Goal: Transaction & Acquisition: Purchase product/service

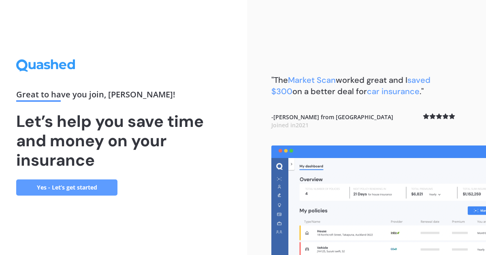
click at [89, 187] on link "Yes - Let’s get started" at bounding box center [66, 188] width 101 height 16
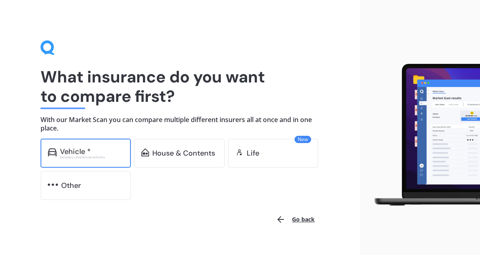
click at [97, 162] on div "Vehicle * Excludes commercial vehicles" at bounding box center [85, 153] width 90 height 29
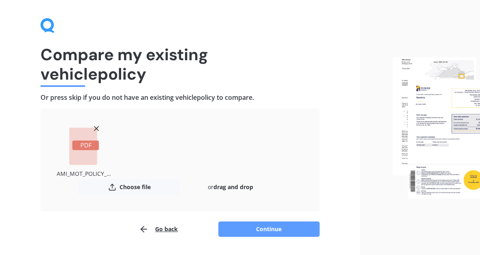
scroll to position [45, 0]
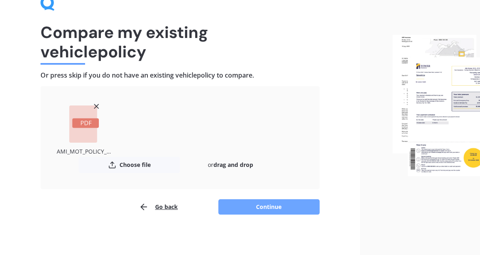
click at [261, 210] on button "Continue" at bounding box center [268, 207] width 101 height 15
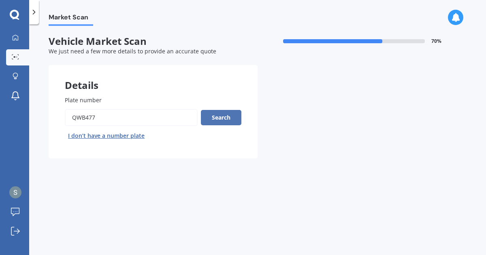
click at [220, 123] on button "Search" at bounding box center [221, 117] width 40 height 15
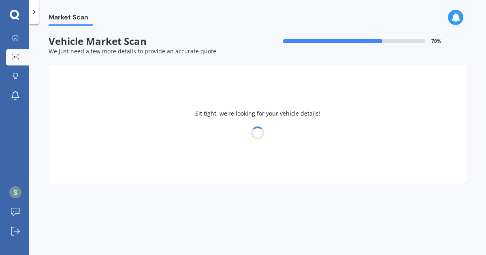
select select "MITSUBISHI"
select select "OUTLANDER"
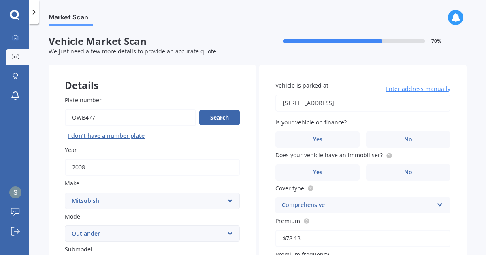
click at [189, 151] on label "Year" at bounding box center [151, 150] width 172 height 8
click at [189, 159] on input "2008" at bounding box center [152, 167] width 175 height 17
click at [43, 174] on div "Market Scan Vehicle Market Scan 70 % We just need a few more details to provide…" at bounding box center [257, 141] width 457 height 231
click at [405, 148] on div "Vehicle is parked at [STREET_ADDRESS] Enter address manually Is your vehicle on…" at bounding box center [362, 226] width 207 height 322
click at [405, 141] on span "No" at bounding box center [408, 139] width 8 height 7
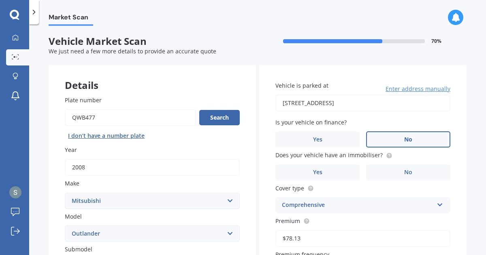
click at [0, 0] on input "No" at bounding box center [0, 0] width 0 height 0
click at [404, 172] on span "No" at bounding box center [408, 172] width 8 height 7
click at [0, 0] on input "No" at bounding box center [0, 0] width 0 height 0
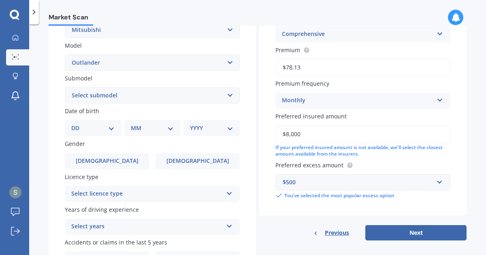
scroll to position [170, 0]
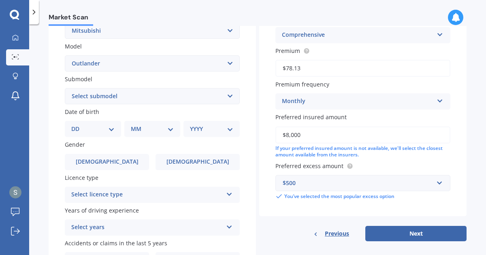
click at [175, 96] on select "Select submodel (All other) 2.4 Litre Station Wagon 3.0 Litre AWD 3.0 VRX Auto …" at bounding box center [152, 96] width 175 height 16
click at [65, 88] on select "Select submodel (All other) 2.4 Litre Station Wagon 3.0 Litre AWD 3.0 VRX Auto …" at bounding box center [152, 96] width 175 height 16
click at [123, 91] on select "Select submodel (All other) 2.4 Litre Station Wagon 3.0 Litre AWD 3.0 VRX Auto …" at bounding box center [152, 96] width 175 height 16
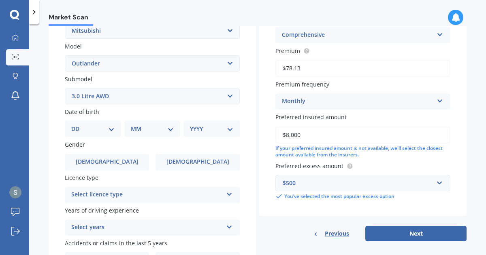
click at [244, 185] on div "Plate number Search I don’t have a number plate Year [DATE] Make Select make AC…" at bounding box center [152, 97] width 207 height 376
click at [214, 101] on select "Select submodel (All other) 2.4 Litre Station Wagon 3.0 Litre AWD 3.0 VRX Auto …" at bounding box center [152, 96] width 175 height 16
select select "(ALL OTHER)"
click at [65, 88] on select "Select submodel (All other) 2.4 Litre Station Wagon 3.0 Litre AWD 3.0 VRX Auto …" at bounding box center [152, 96] width 175 height 16
click at [109, 129] on select "DD 01 02 03 04 05 06 07 08 09 10 11 12 13 14 15 16 17 18 19 20 21 22 23 24 25 2…" at bounding box center [92, 129] width 43 height 9
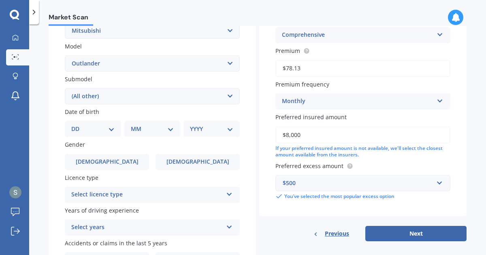
select select "16"
click at [78, 125] on select "DD 01 02 03 04 05 06 07 08 09 10 11 12 13 14 15 16 17 18 19 20 21 22 23 24 25 2…" at bounding box center [92, 129] width 43 height 9
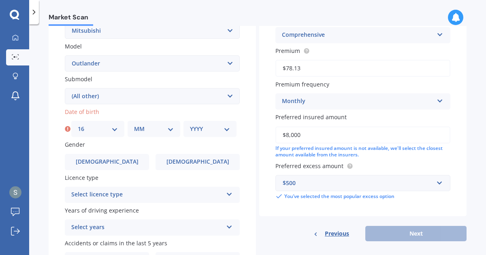
click at [147, 137] on div "MM 01 02 03 04 05 06 07 08 09 10 11 12" at bounding box center [153, 129] width 53 height 16
click at [149, 129] on select "MM 01 02 03 04 05 06 07 08 09 10 11 12" at bounding box center [154, 129] width 40 height 9
select select "01"
click at [134, 125] on select "MM 01 02 03 04 05 06 07 08 09 10 11 12" at bounding box center [154, 129] width 40 height 9
click at [192, 134] on select "YYYY 2025 2024 2023 2022 2021 2020 2019 2018 2017 2016 2015 2014 2013 2012 2011…" at bounding box center [210, 129] width 40 height 9
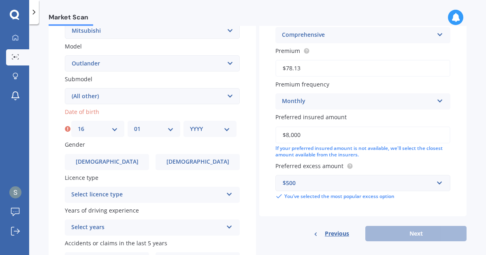
select select "1996"
click at [190, 125] on select "YYYY 2025 2024 2023 2022 2021 2020 2019 2018 2017 2016 2015 2014 2013 2012 2011…" at bounding box center [210, 129] width 40 height 9
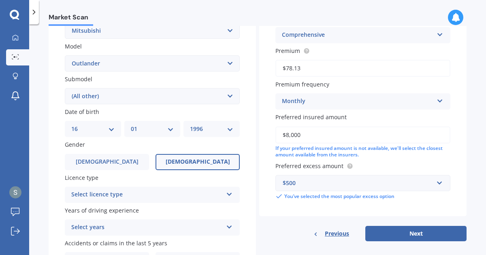
click at [170, 167] on label "[DEMOGRAPHIC_DATA]" at bounding box center [197, 162] width 84 height 16
click at [0, 0] on input "[DEMOGRAPHIC_DATA]" at bounding box center [0, 0] width 0 height 0
click at [164, 192] on div "Select licence type" at bounding box center [146, 195] width 151 height 10
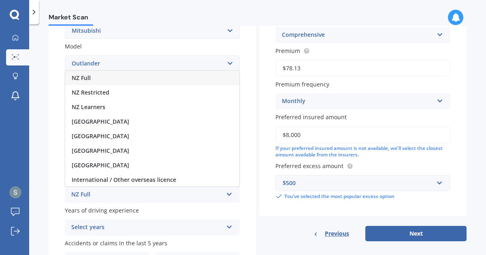
click at [151, 82] on div "NZ Full" at bounding box center [152, 78] width 174 height 15
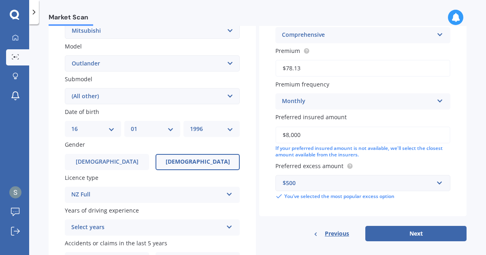
click at [140, 231] on div "Select years" at bounding box center [146, 228] width 151 height 10
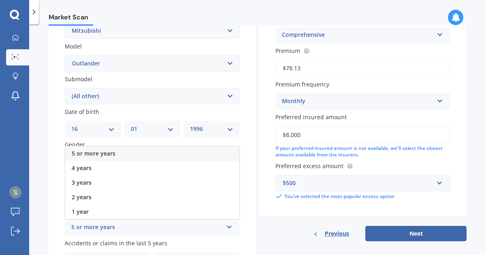
click at [126, 153] on div "5 or more years" at bounding box center [152, 154] width 174 height 15
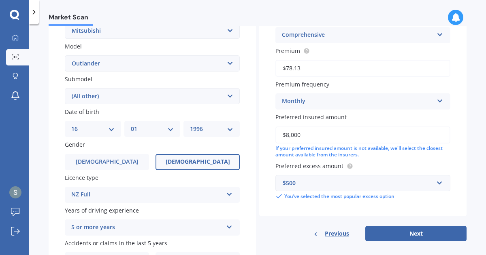
scroll to position [222, 0]
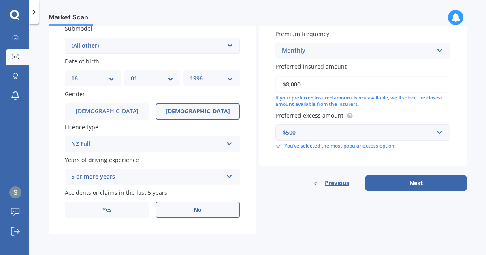
click at [190, 211] on label "No" at bounding box center [197, 210] width 84 height 16
click at [0, 0] on input "No" at bounding box center [0, 0] width 0 height 0
click at [392, 184] on button "Next" at bounding box center [415, 183] width 101 height 15
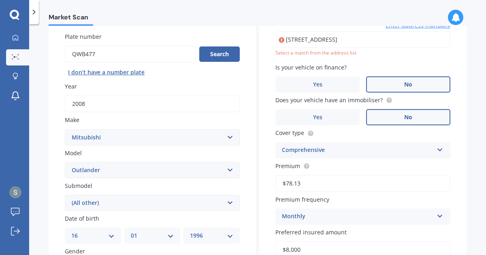
scroll to position [58, 0]
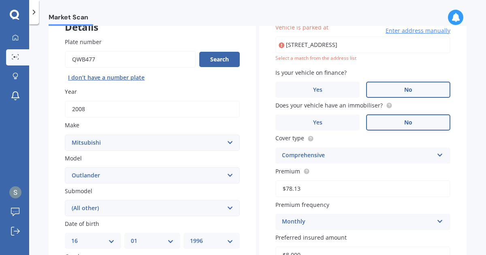
type input "[STREET_ADDRESS]"
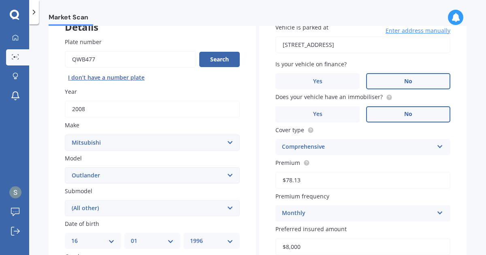
scroll to position [222, 0]
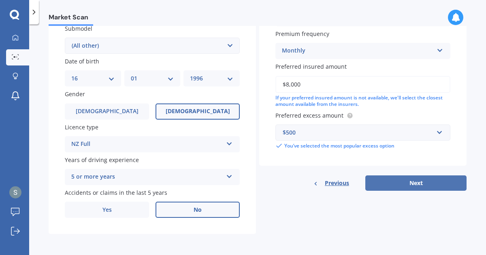
click at [412, 182] on button "Next" at bounding box center [415, 183] width 101 height 15
select select "16"
select select "01"
select select "1996"
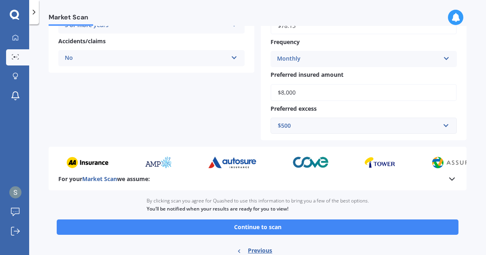
scroll to position [210, 0]
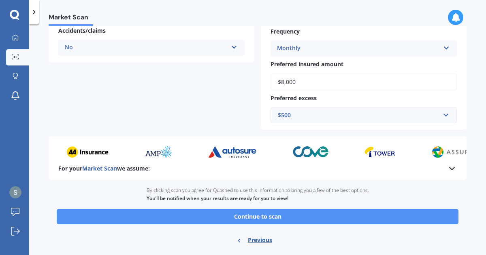
click at [349, 216] on button "Continue to scan" at bounding box center [258, 216] width 402 height 15
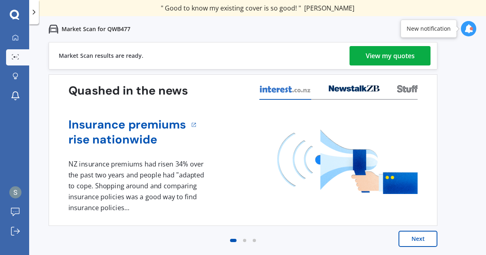
click at [377, 49] on div "View my quotes" at bounding box center [389, 55] width 49 height 19
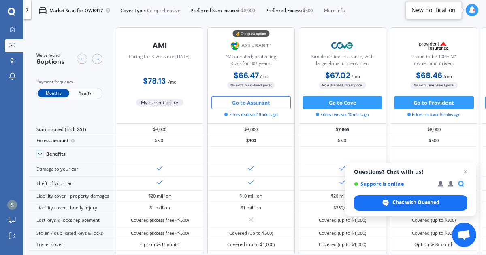
drag, startPoint x: 253, startPoint y: 106, endPoint x: 231, endPoint y: 106, distance: 21.5
drag, startPoint x: 231, startPoint y: 106, endPoint x: 217, endPoint y: 101, distance: 15.6
click at [217, 101] on button "Go to Assurant" at bounding box center [251, 102] width 80 height 13
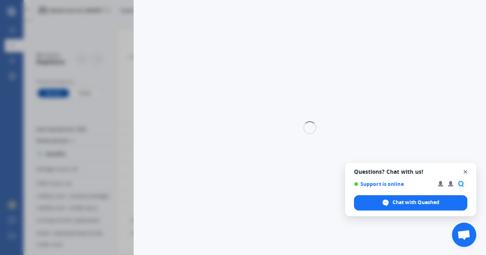
click at [465, 172] on span "Open chat" at bounding box center [465, 172] width 10 height 10
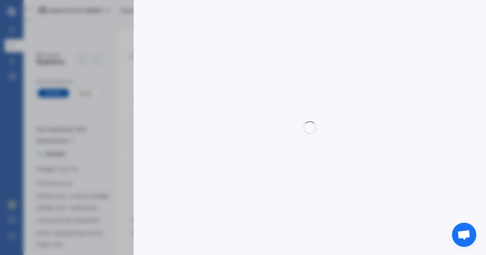
select select "Monthly"
select select "full"
select select "0"
select select "Taranaki"
select select "MITSUBISHI"
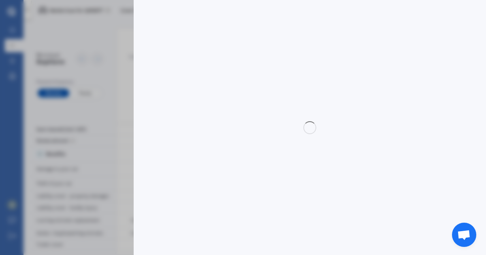
select select "(ALL OTHER)"
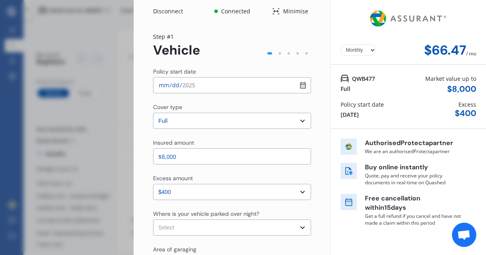
select select "OUTLANDER"
click at [305, 86] on input "[DATE]" at bounding box center [232, 85] width 158 height 16
type input "[DATE]"
click at [249, 226] on select "Select In a garage On own property On street or road" at bounding box center [232, 228] width 158 height 16
select select "On own property"
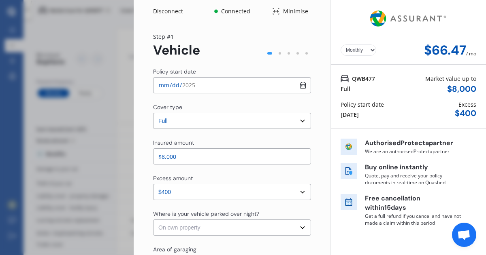
click at [153, 220] on select "Select In a garage On own property On street or road" at bounding box center [232, 228] width 158 height 16
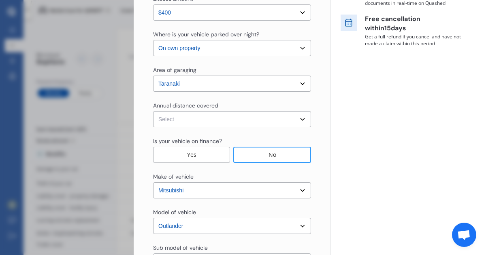
scroll to position [184, 0]
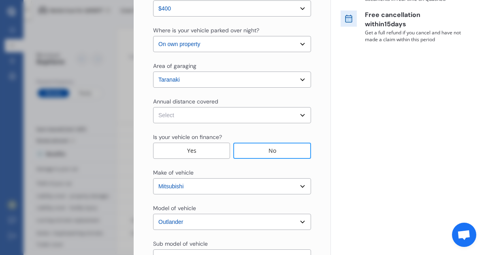
click at [272, 110] on select "Select Low (less than 15,000km per year) Average (15,000-30,000km per year) Hig…" at bounding box center [232, 115] width 158 height 16
select select "15000"
click at [153, 107] on select "Select Low (less than 15,000km per year) Average (15,000-30,000km per year) Hig…" at bounding box center [232, 115] width 158 height 16
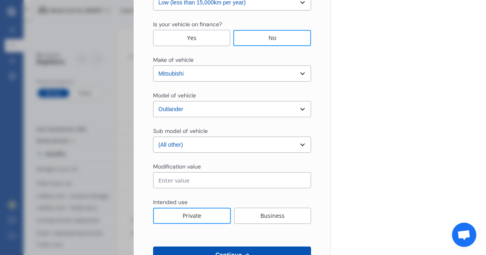
scroll to position [300, 0]
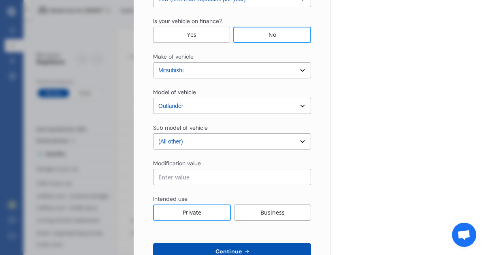
click at [251, 176] on input "text" at bounding box center [232, 177] width 158 height 16
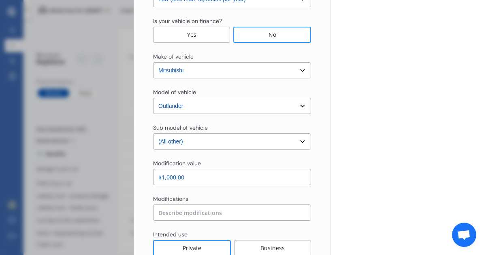
type input "$1,000.00"
click at [209, 213] on input at bounding box center [232, 213] width 158 height 16
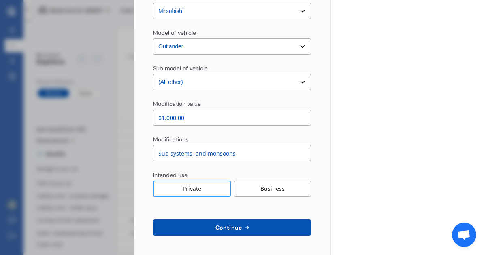
type input "Sub systems, and monsoons"
click at [274, 225] on button "Continue" at bounding box center [232, 228] width 158 height 16
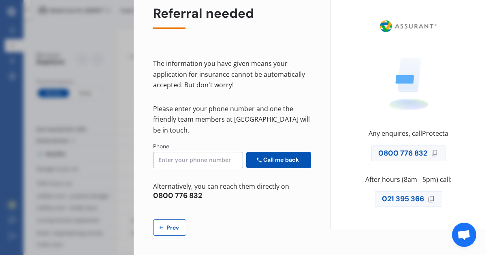
scroll to position [0, 0]
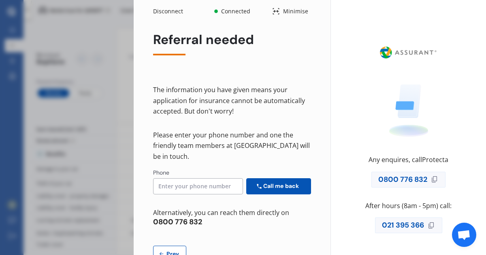
click at [171, 247] on button "Prev" at bounding box center [169, 254] width 33 height 16
select select "Monthly"
select select "full"
select select "0"
select select "On own property"
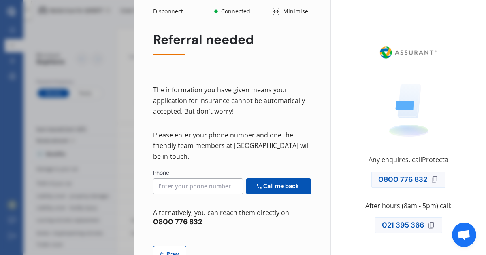
select select "Taranaki"
select select "15000"
select select "MITSUBISHI"
select select "OUTLANDER"
select select "(ALL OTHER)"
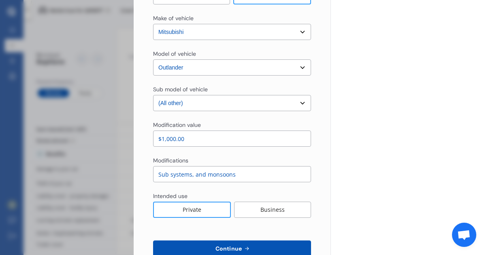
scroll to position [359, 0]
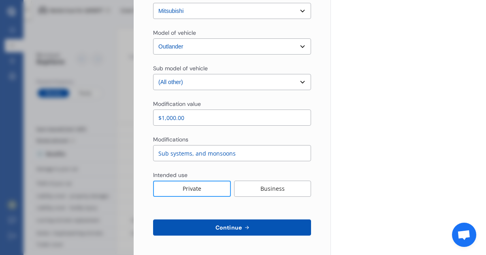
drag, startPoint x: 240, startPoint y: 151, endPoint x: 132, endPoint y: 159, distance: 109.2
click at [132, 159] on div "Disconnect Connected Minimise Yearly Monthly $66.47 / mo Step # 1 Vehicle Polic…" at bounding box center [243, 127] width 486 height 255
drag, startPoint x: 189, startPoint y: 121, endPoint x: 92, endPoint y: 117, distance: 96.8
click at [92, 117] on div "Disconnect Connected Minimise Yearly Monthly $66.47 / mo Step # 1 Vehicle Polic…" at bounding box center [243, 127] width 486 height 255
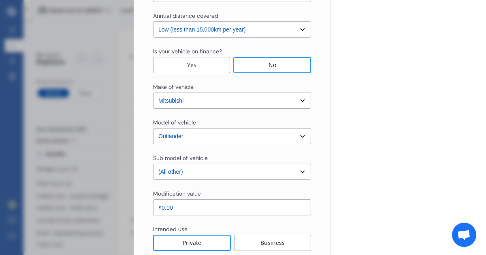
scroll to position [324, 0]
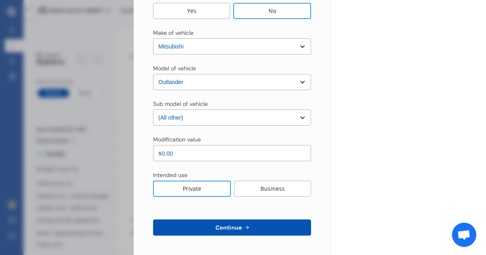
type input "$0.00"
click at [226, 228] on span "Continue" at bounding box center [229, 228] width 30 height 6
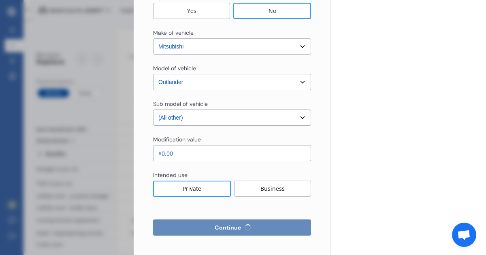
select select "Miss"
select select "16"
select select "01"
select select "1996"
select select "full"
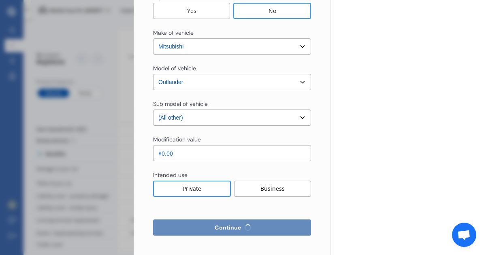
select select "more than 4 years"
select select "[GEOGRAPHIC_DATA]"
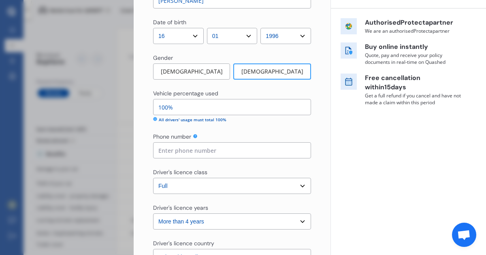
scroll to position [127, 0]
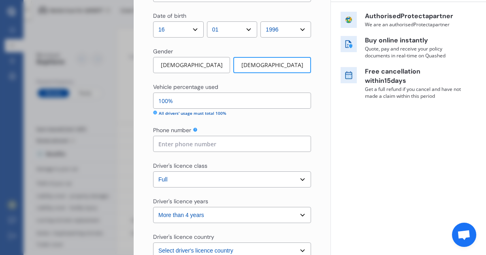
click at [156, 113] on icon at bounding box center [155, 113] width 4 height 4
click at [187, 145] on input at bounding box center [232, 144] width 158 height 16
type input "0221706256"
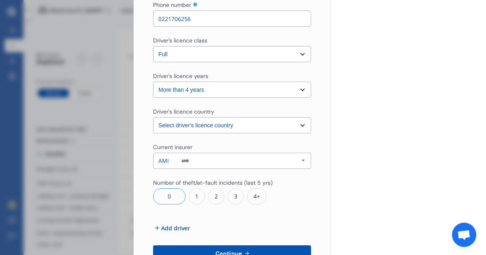
scroll to position [301, 0]
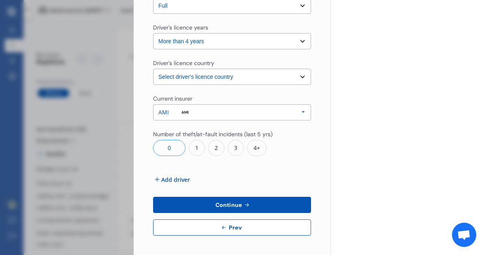
click at [255, 204] on button "Continue" at bounding box center [232, 205] width 158 height 16
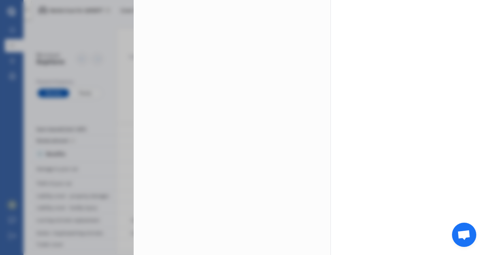
scroll to position [0, 0]
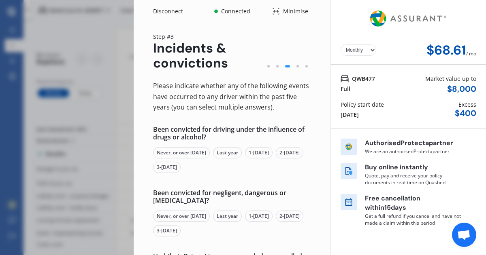
click at [172, 154] on div "Never, or over [DATE]" at bounding box center [181, 152] width 57 height 11
click at [193, 217] on div "Never, or over [DATE]" at bounding box center [181, 216] width 57 height 11
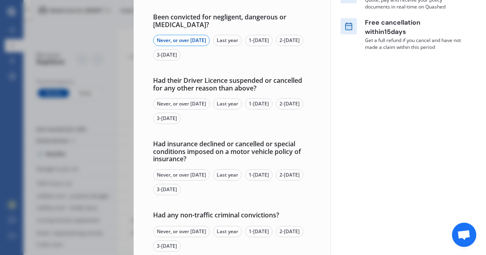
scroll to position [178, 0]
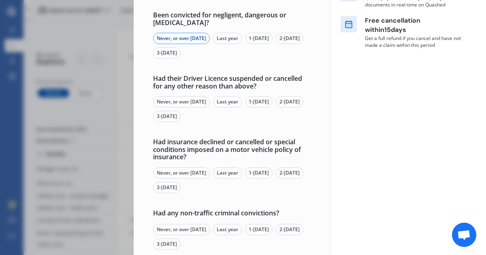
click at [205, 99] on div "Never, or over [DATE]" at bounding box center [181, 101] width 57 height 11
click at [193, 174] on div "Never, or over [DATE]" at bounding box center [181, 173] width 57 height 11
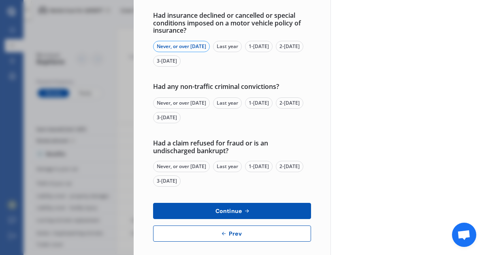
scroll to position [311, 0]
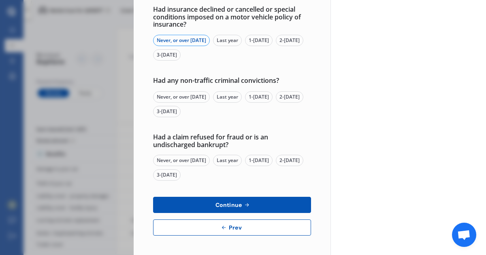
click at [187, 98] on div "Never, or over [DATE]" at bounding box center [181, 96] width 57 height 11
click at [191, 161] on div "Never, or over [DATE]" at bounding box center [181, 160] width 57 height 11
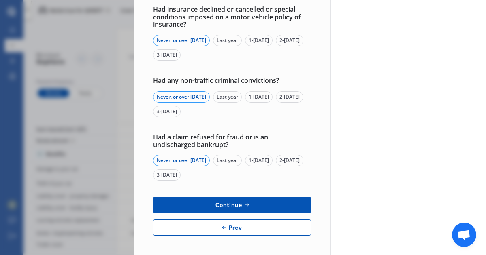
click at [209, 200] on button "Continue" at bounding box center [232, 205] width 158 height 16
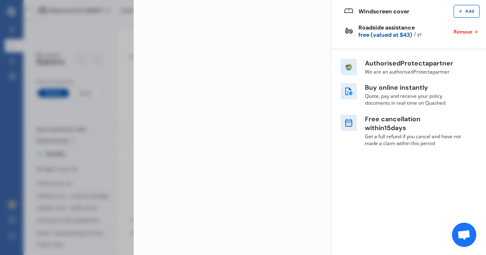
scroll to position [0, 0]
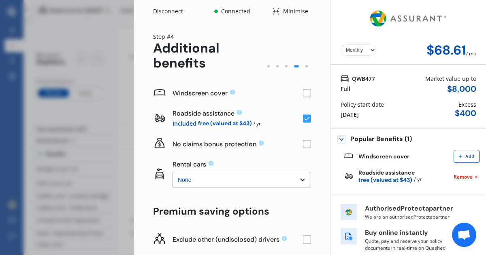
click at [304, 93] on rect at bounding box center [307, 93] width 8 height 8
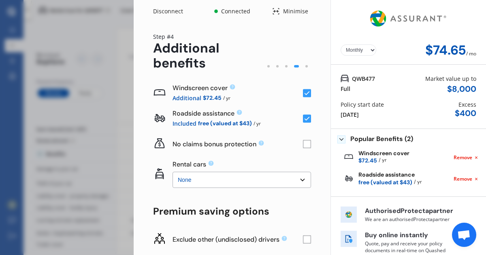
click at [304, 93] on icon at bounding box center [306, 93] width 5 height 4
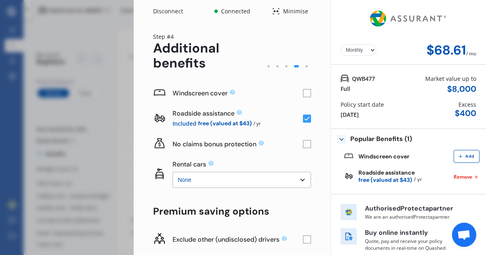
click at [304, 93] on rect at bounding box center [307, 93] width 8 height 8
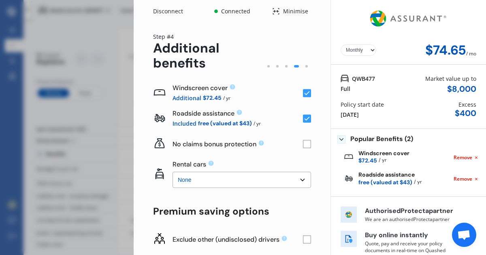
click at [304, 93] on icon at bounding box center [306, 93] width 5 height 4
